Goal: Navigation & Orientation: Find specific page/section

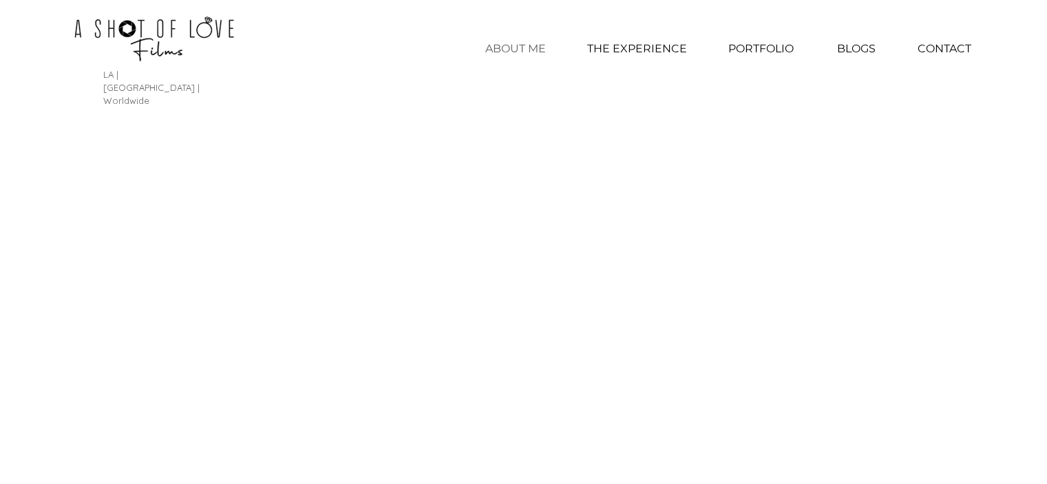
click at [530, 48] on p "ABOUT ME" at bounding box center [516, 49] width 74 height 34
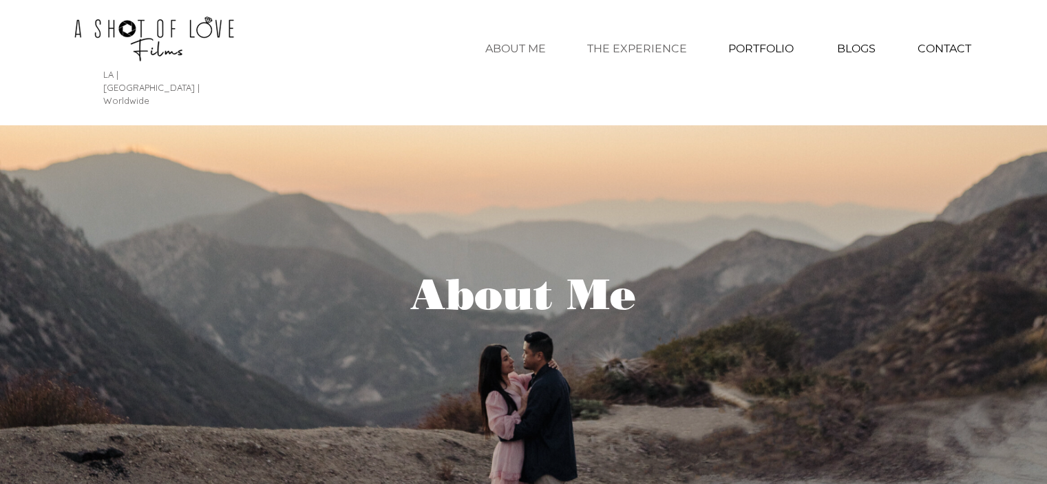
click at [631, 54] on p "THE EXPERIENCE" at bounding box center [637, 49] width 114 height 34
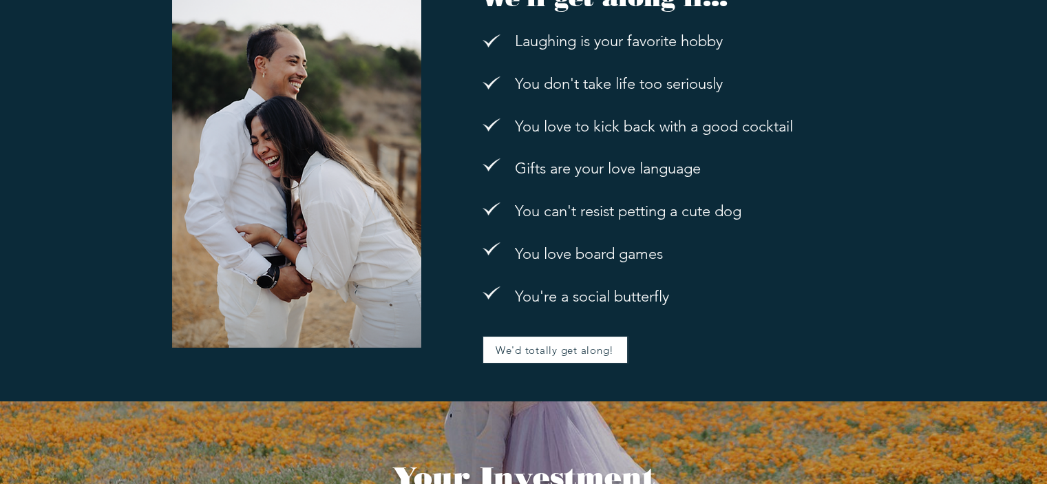
scroll to position [2373, 0]
